Goal: Information Seeking & Learning: Learn about a topic

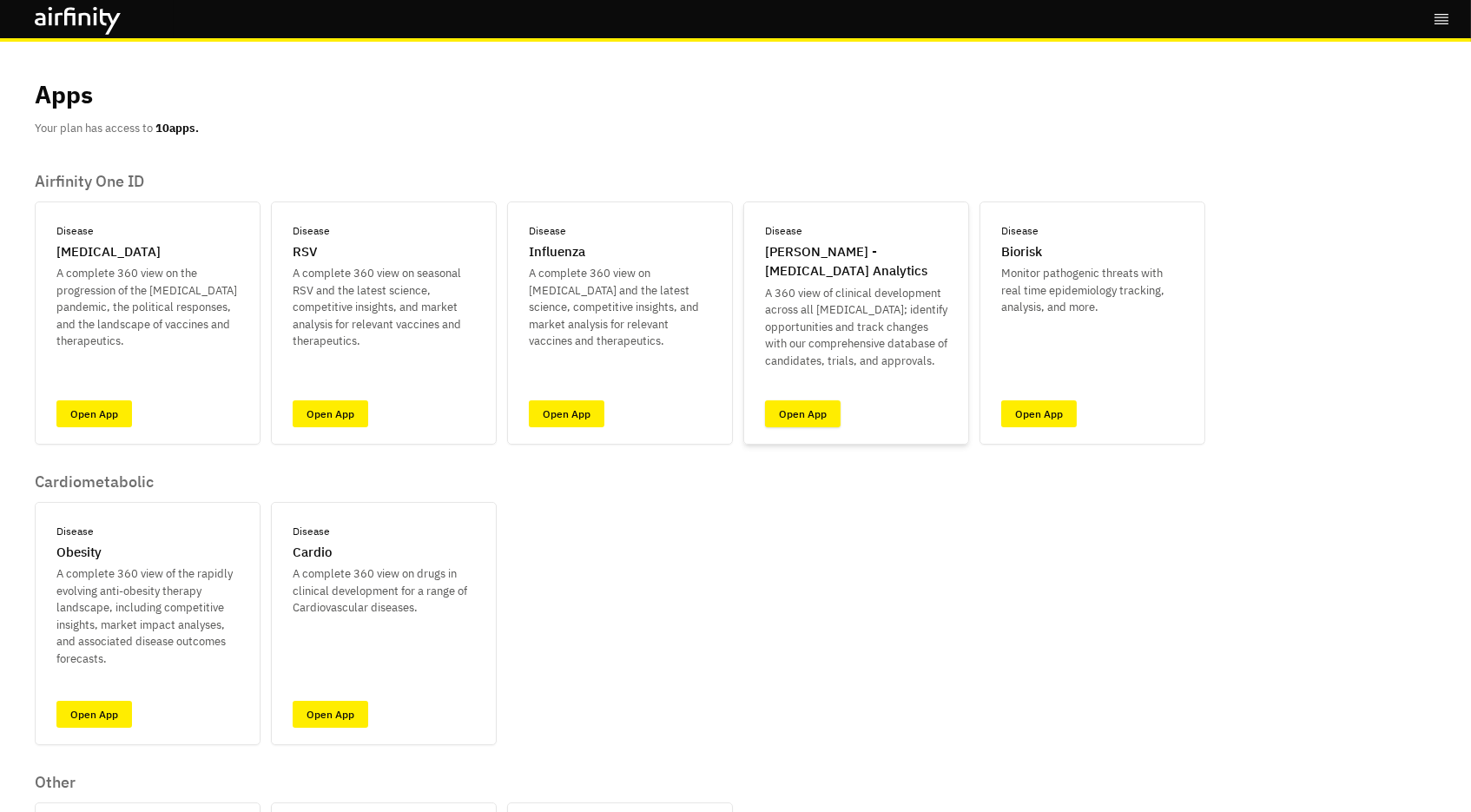
click at [789, 410] on link "Open App" at bounding box center [802, 414] width 75 height 27
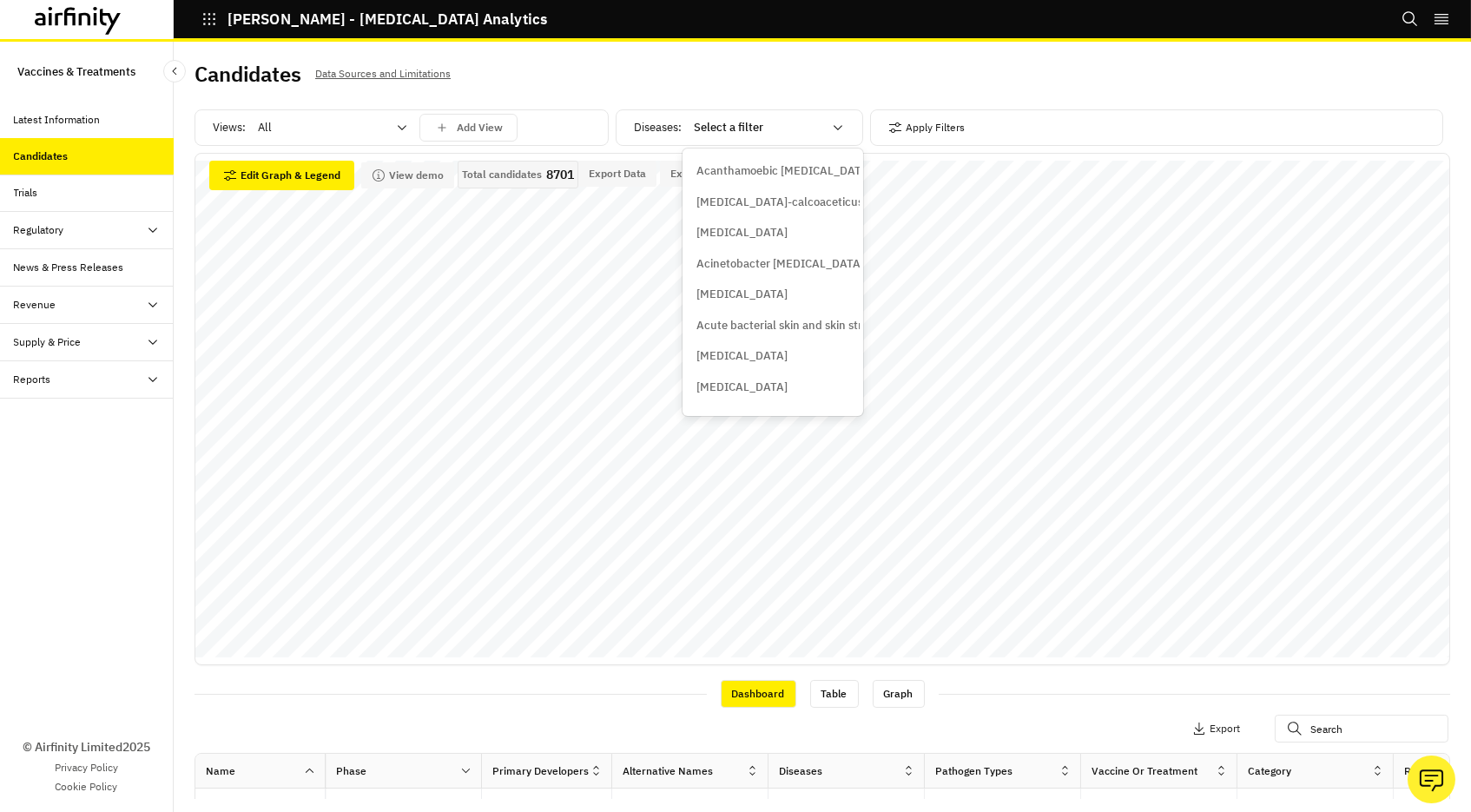
click at [716, 134] on div "Select a filter" at bounding box center [758, 128] width 129 height 18
type input "kle"
click at [723, 169] on p "[MEDICAL_DATA]" at bounding box center [742, 171] width 91 height 18
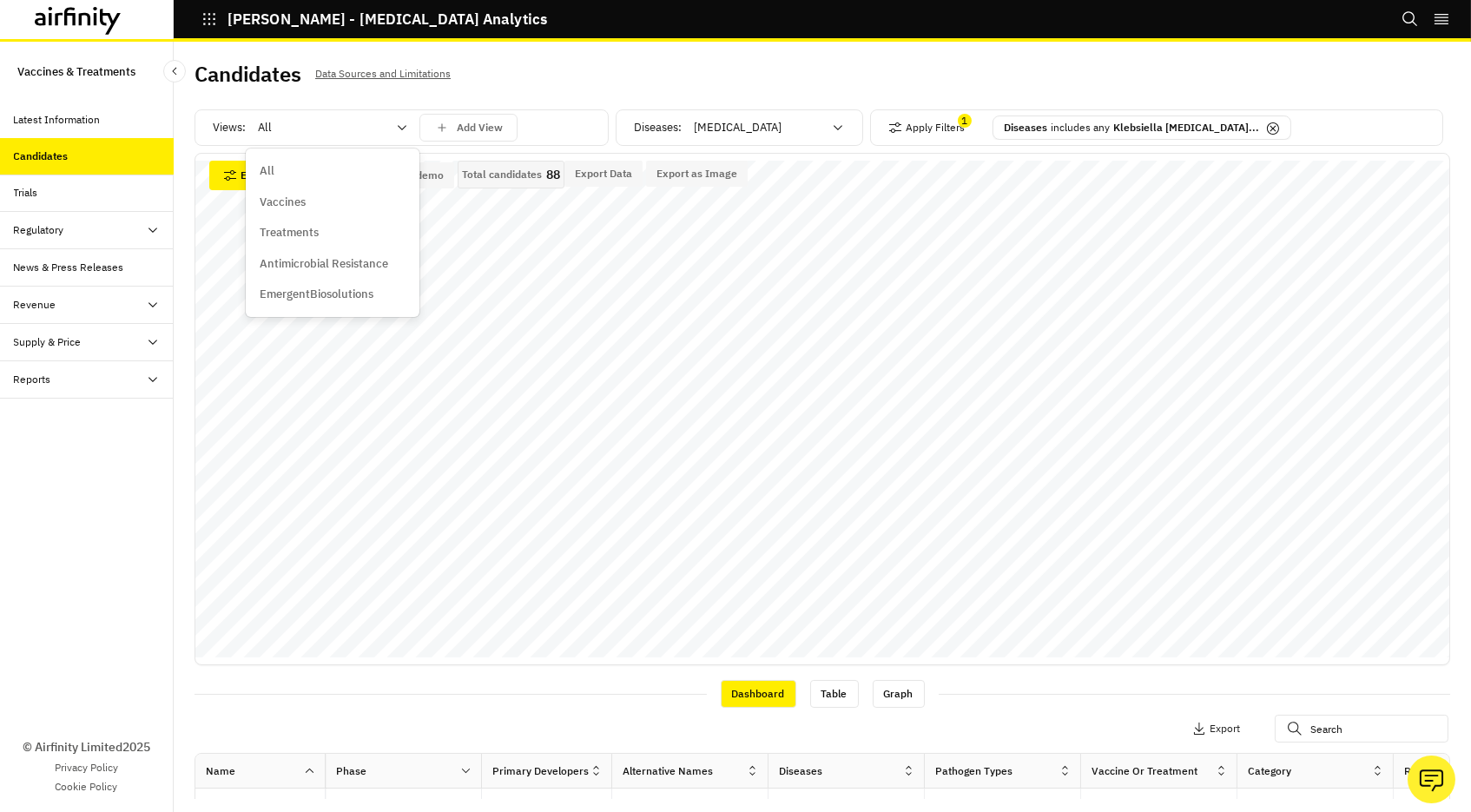
click at [297, 122] on div at bounding box center [322, 128] width 129 height 21
click at [285, 193] on p "Vaccines" at bounding box center [283, 202] width 46 height 18
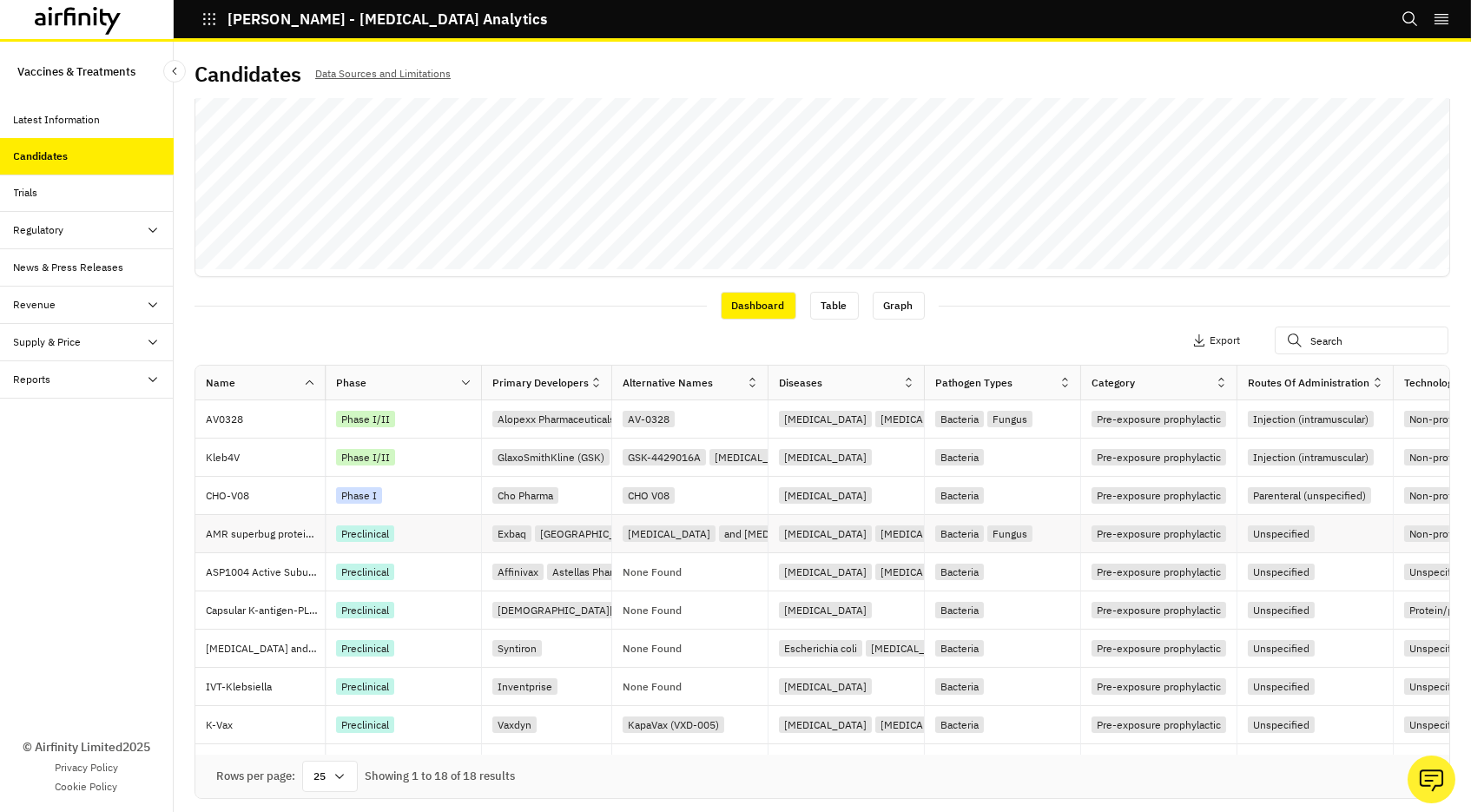
scroll to position [388, 0]
click at [460, 385] on icon at bounding box center [466, 382] width 13 height 13
click at [413, 488] on div "Sort Descending" at bounding box center [391, 501] width 178 height 39
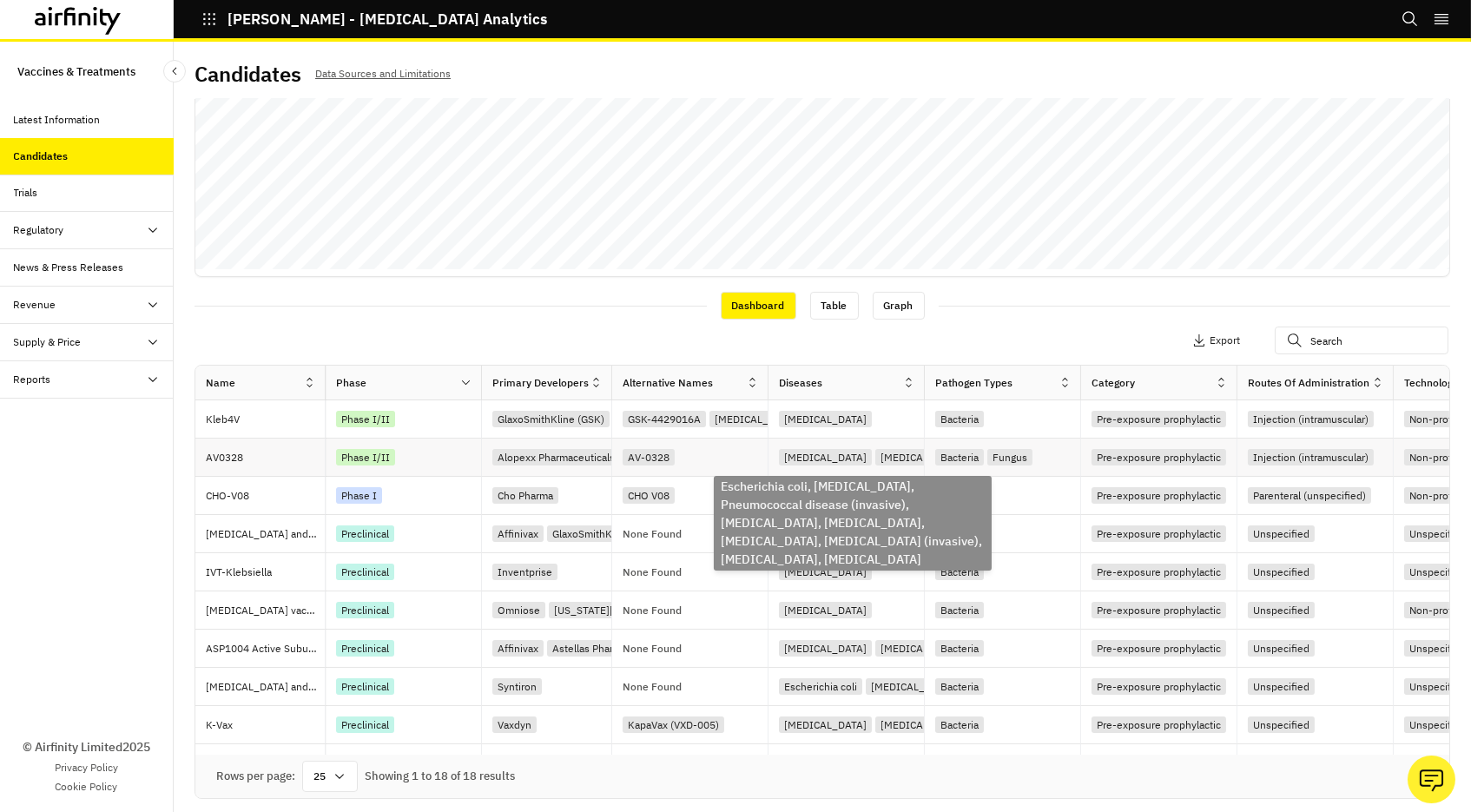
scroll to position [0, 0]
